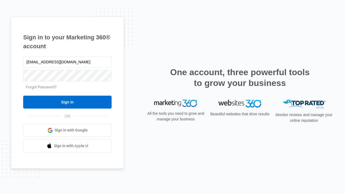
type input "[EMAIL_ADDRESS][DOMAIN_NAME]"
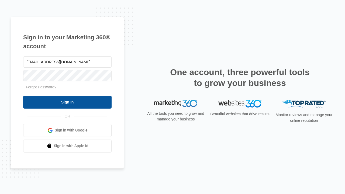
click at [67, 102] on input "Sign In" at bounding box center [67, 102] width 88 height 13
